Goal: Navigation & Orientation: Understand site structure

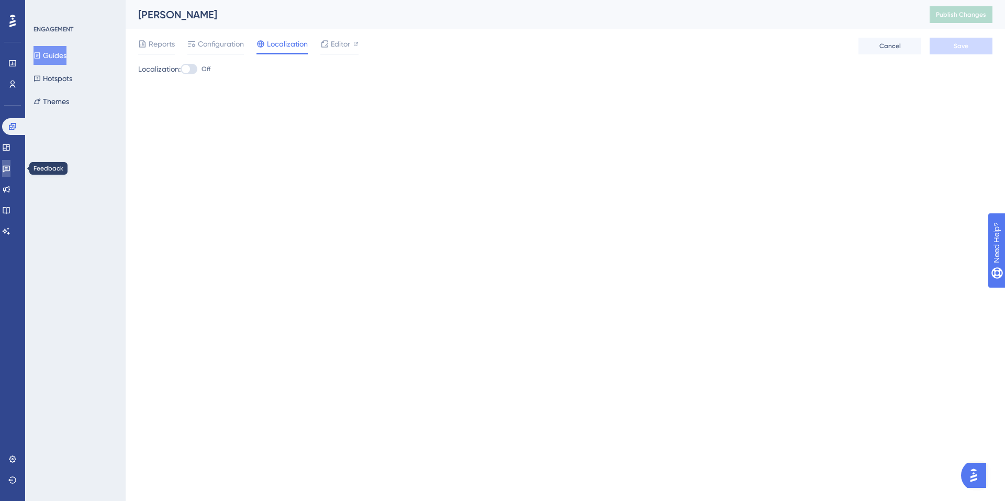
click at [10, 164] on link at bounding box center [6, 168] width 8 height 17
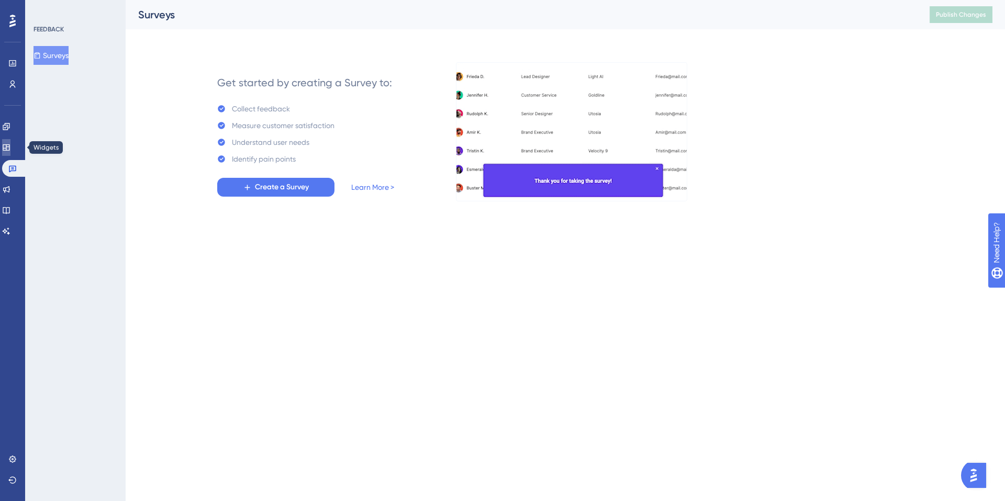
click at [10, 152] on link at bounding box center [6, 147] width 8 height 17
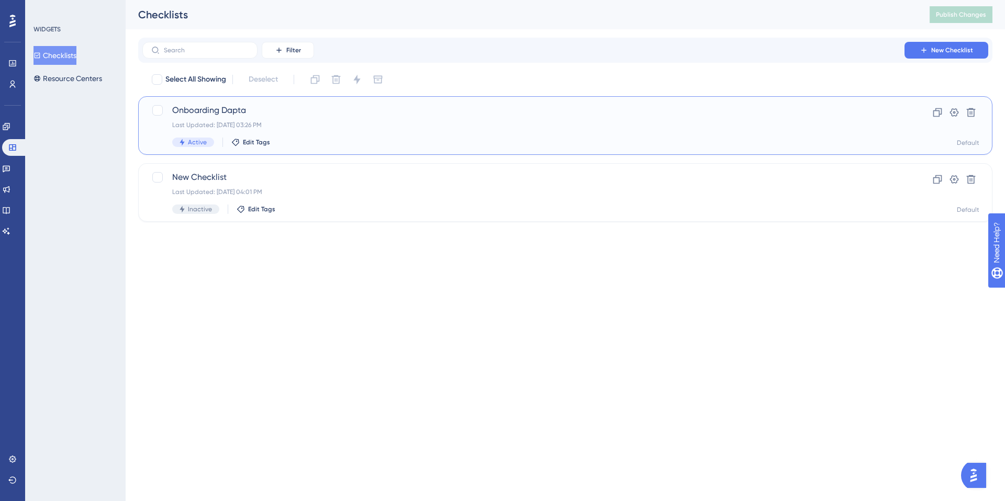
click at [247, 124] on div "Last Updated: [DATE] 03:26 PM" at bounding box center [523, 125] width 702 height 8
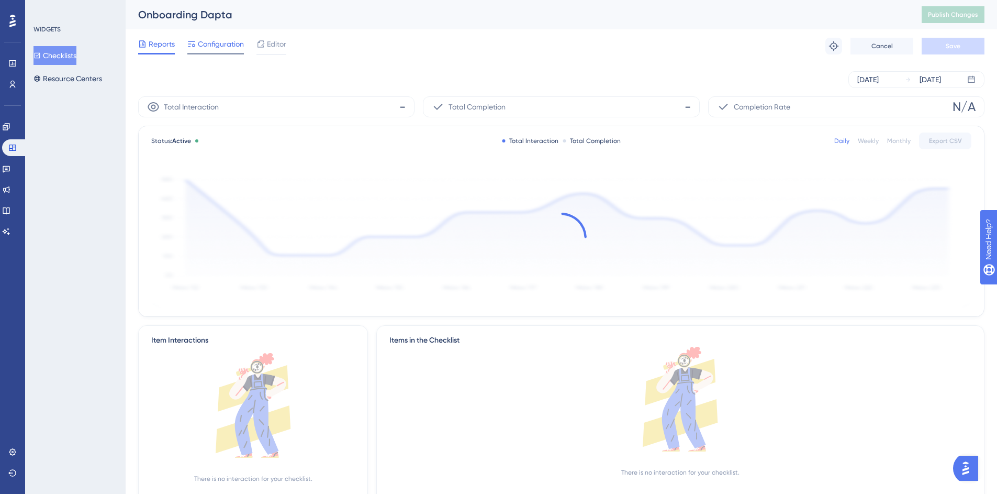
click at [212, 42] on span "Configuration" at bounding box center [221, 44] width 46 height 13
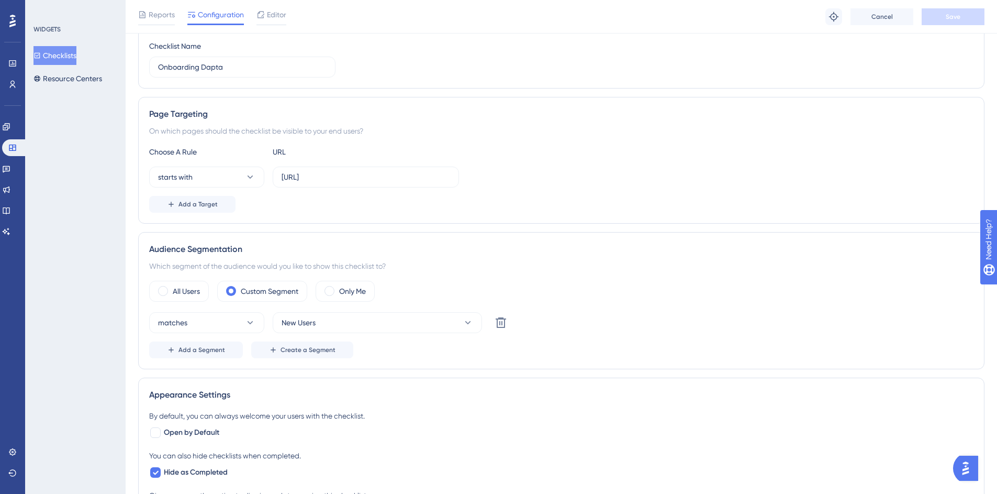
scroll to position [231, 0]
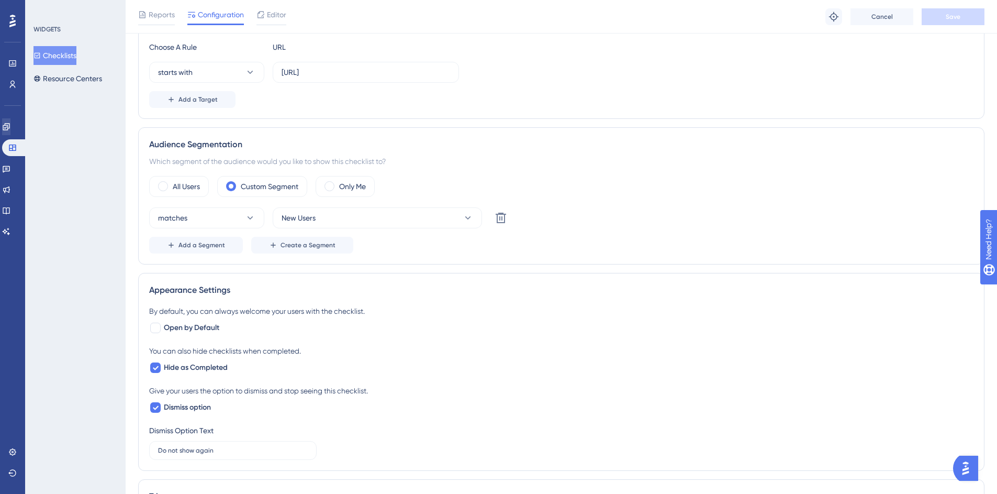
click at [13, 136] on div "Engagement Widgets Feedback Product Updates Knowledge Base AI Assistant" at bounding box center [12, 178] width 21 height 121
click at [10, 131] on link at bounding box center [6, 126] width 8 height 17
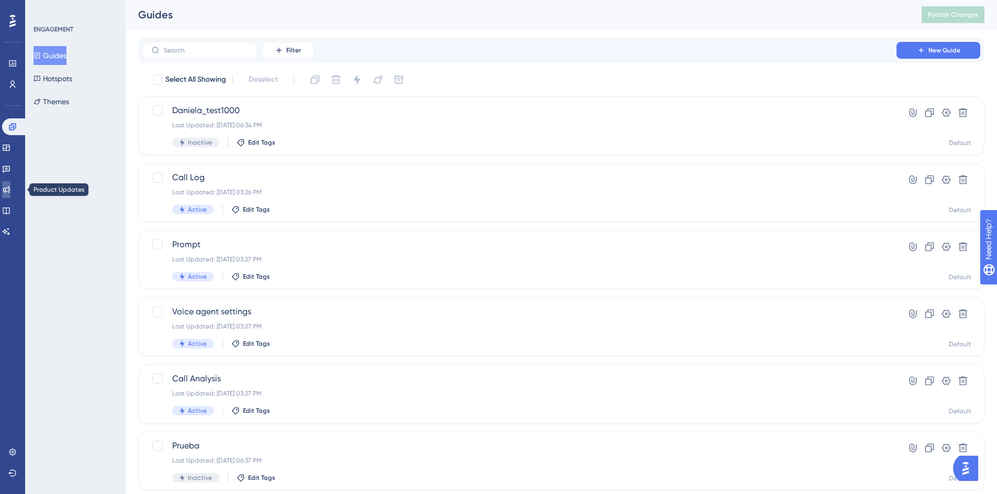
click at [10, 191] on link at bounding box center [6, 189] width 8 height 17
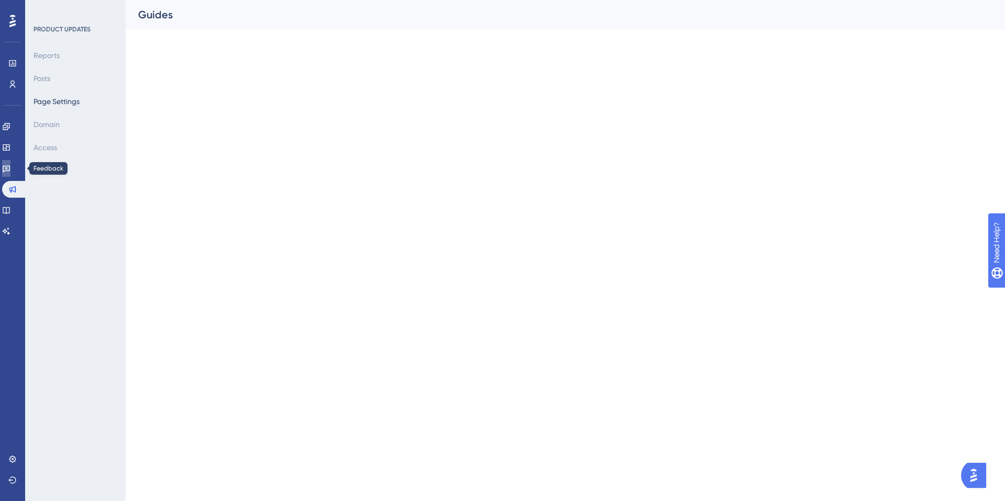
click at [10, 169] on icon at bounding box center [6, 169] width 7 height 7
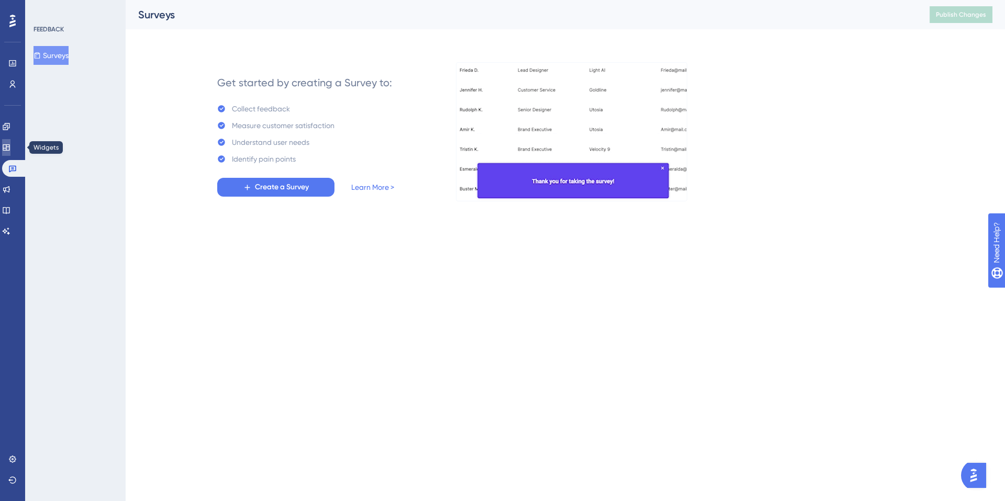
click at [10, 152] on link at bounding box center [6, 147] width 8 height 17
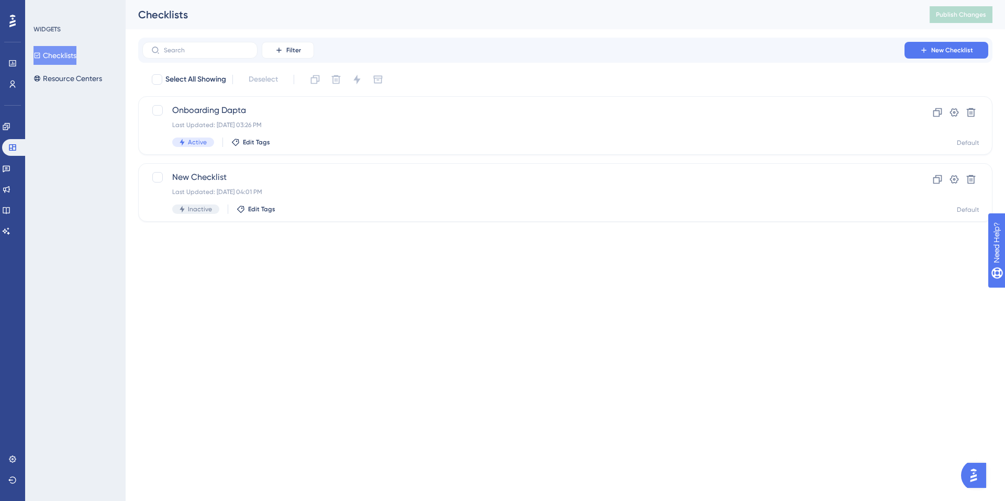
click at [13, 135] on div "Engagement Widgets Feedback Product Updates Knowledge Base AI Assistant" at bounding box center [12, 178] width 21 height 121
click at [10, 132] on link at bounding box center [6, 126] width 8 height 17
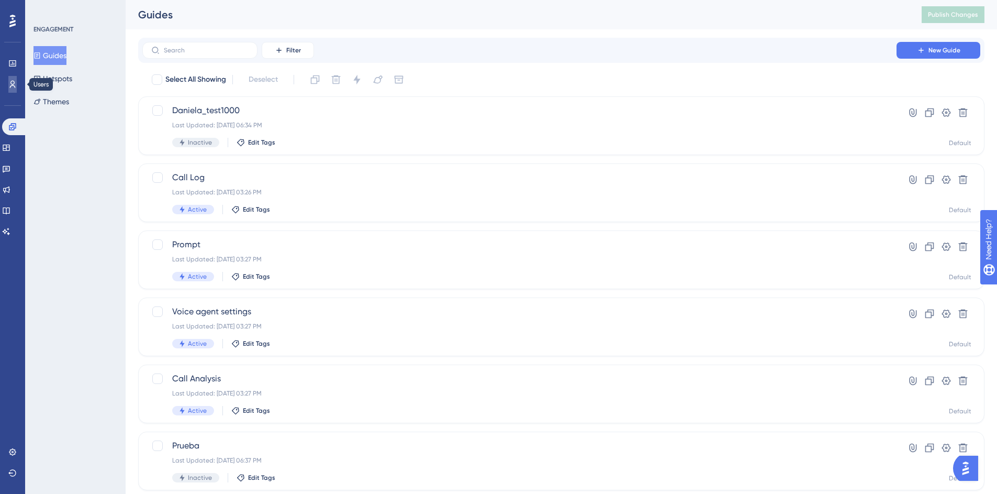
click at [12, 82] on icon at bounding box center [12, 84] width 8 height 8
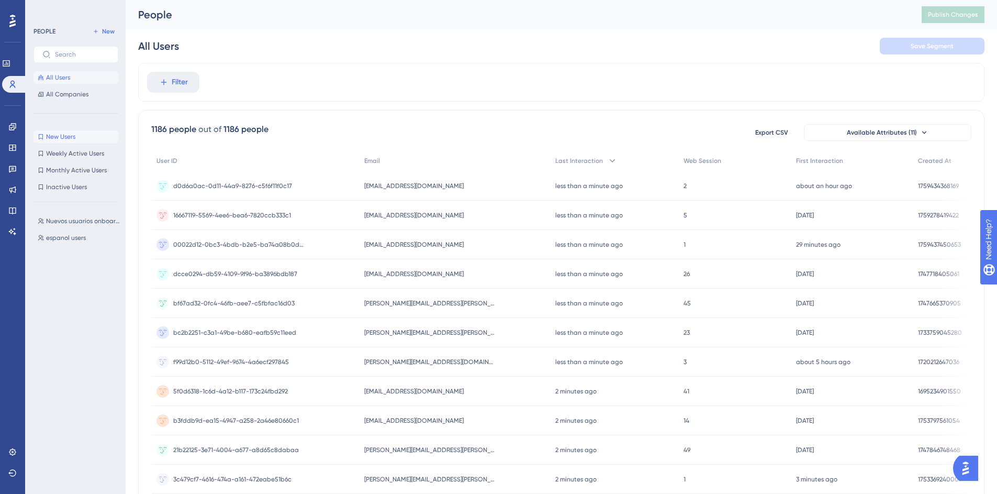
click at [77, 138] on button "New Users New Users" at bounding box center [75, 136] width 85 height 13
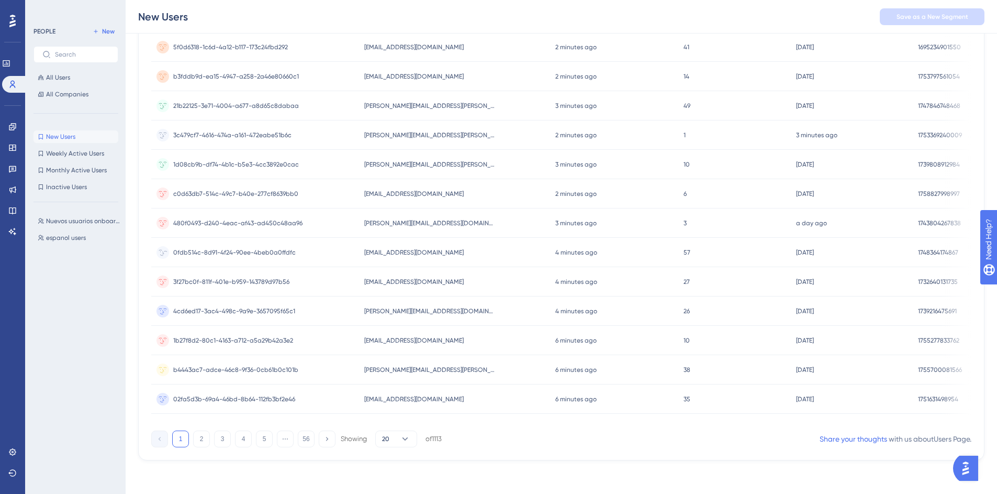
scroll to position [352, 0]
click at [205, 438] on button "2" at bounding box center [201, 438] width 17 height 17
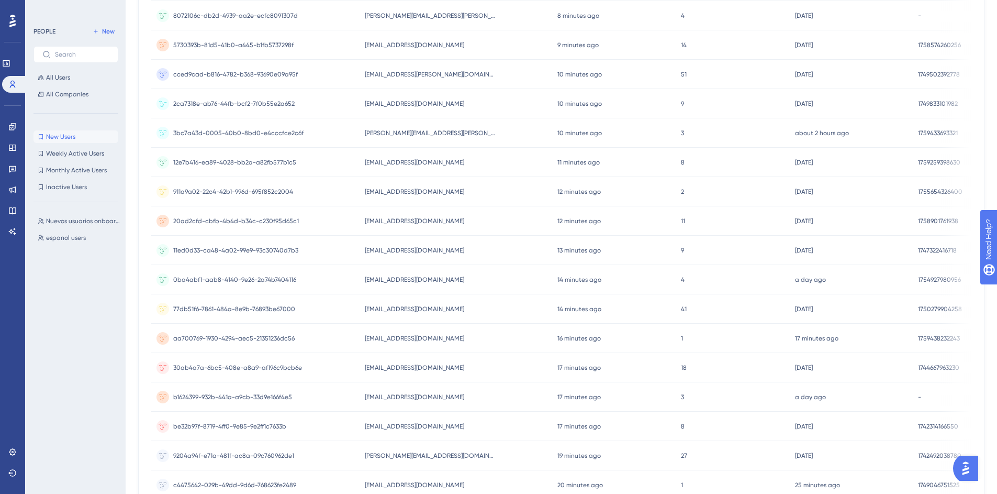
scroll to position [348, 0]
